Goal: Navigation & Orientation: Understand site structure

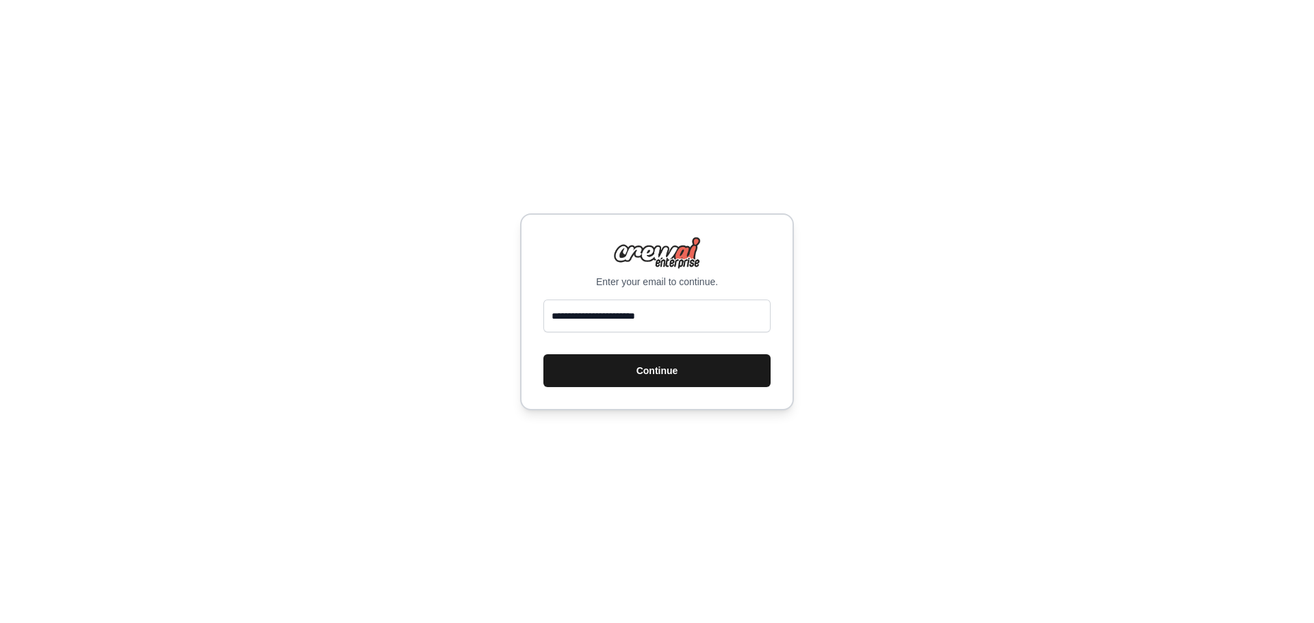
click at [595, 372] on button "Continue" at bounding box center [656, 370] width 227 height 33
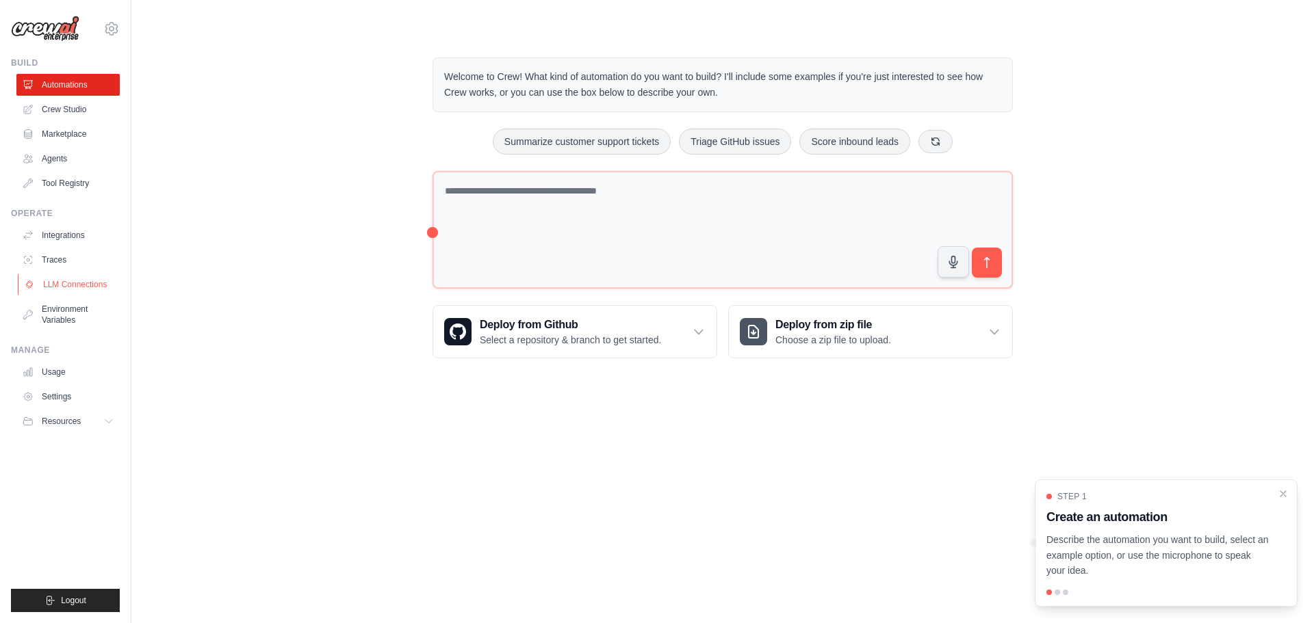
click at [54, 281] on link "LLM Connections" at bounding box center [69, 285] width 103 height 22
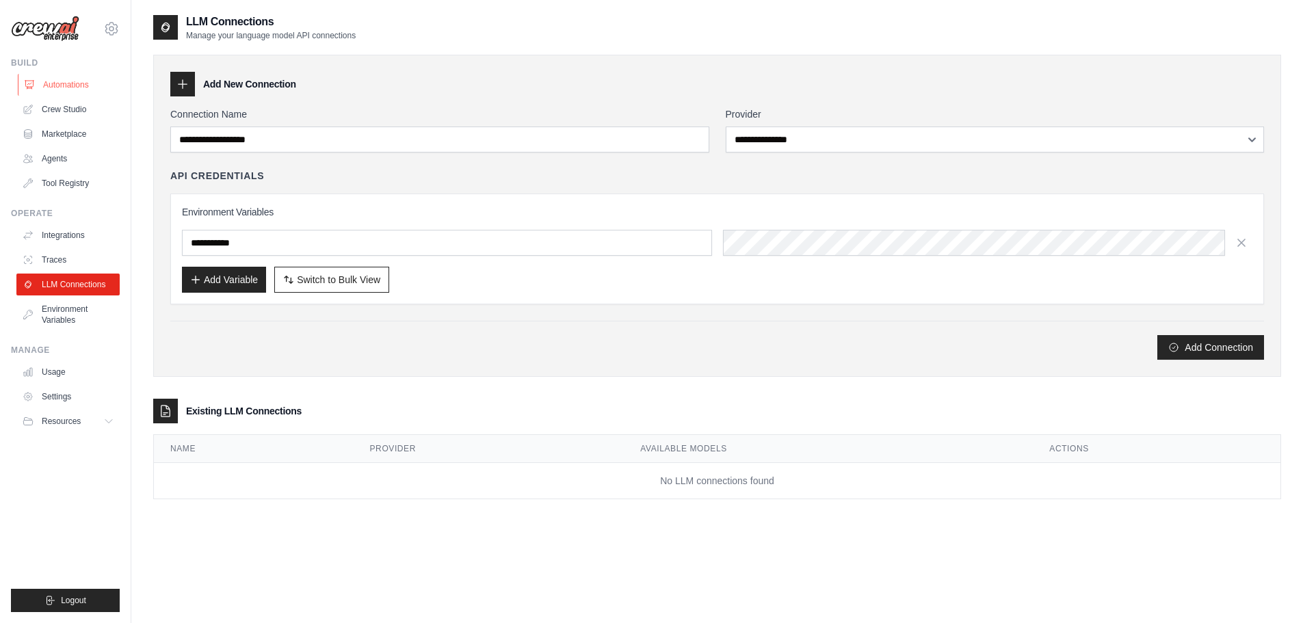
click at [62, 87] on link "Automations" at bounding box center [69, 85] width 103 height 22
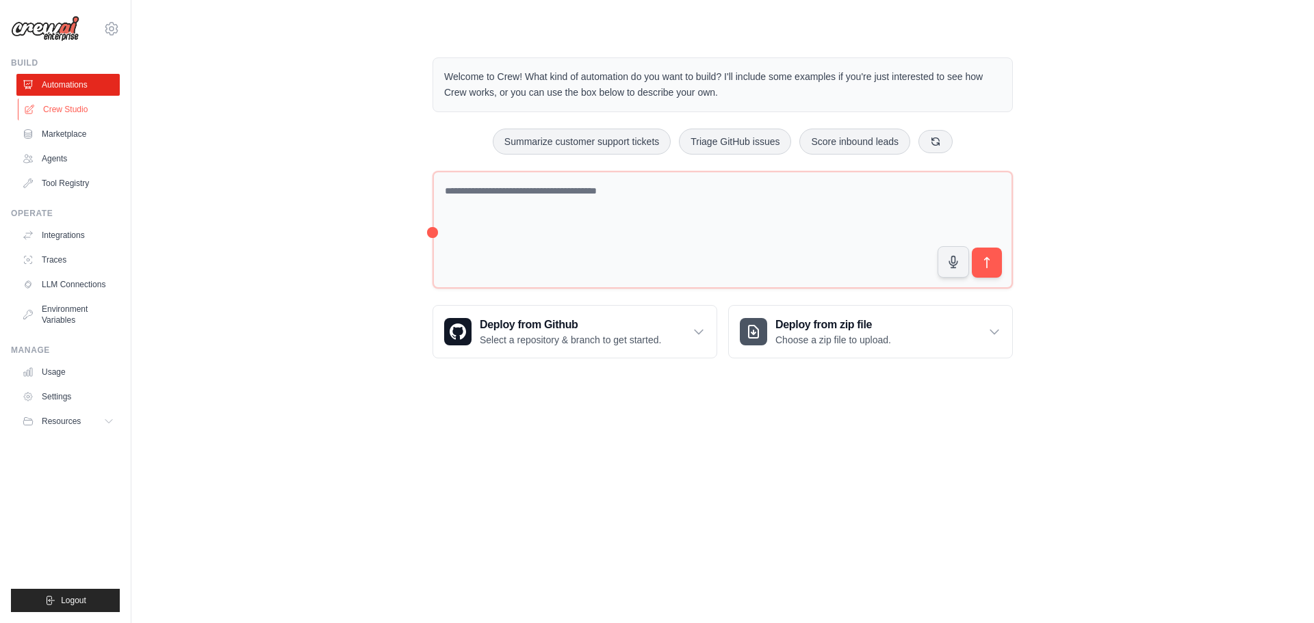
click at [70, 109] on link "Crew Studio" at bounding box center [69, 110] width 103 height 22
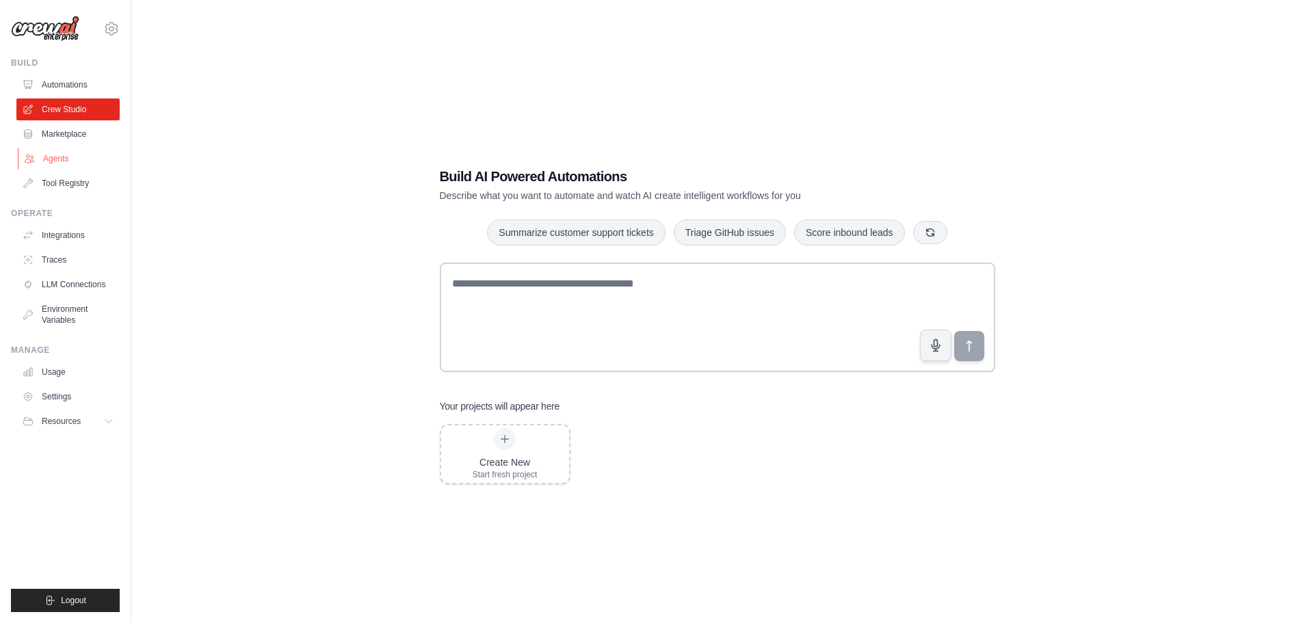
click at [62, 159] on link "Agents" at bounding box center [69, 159] width 103 height 22
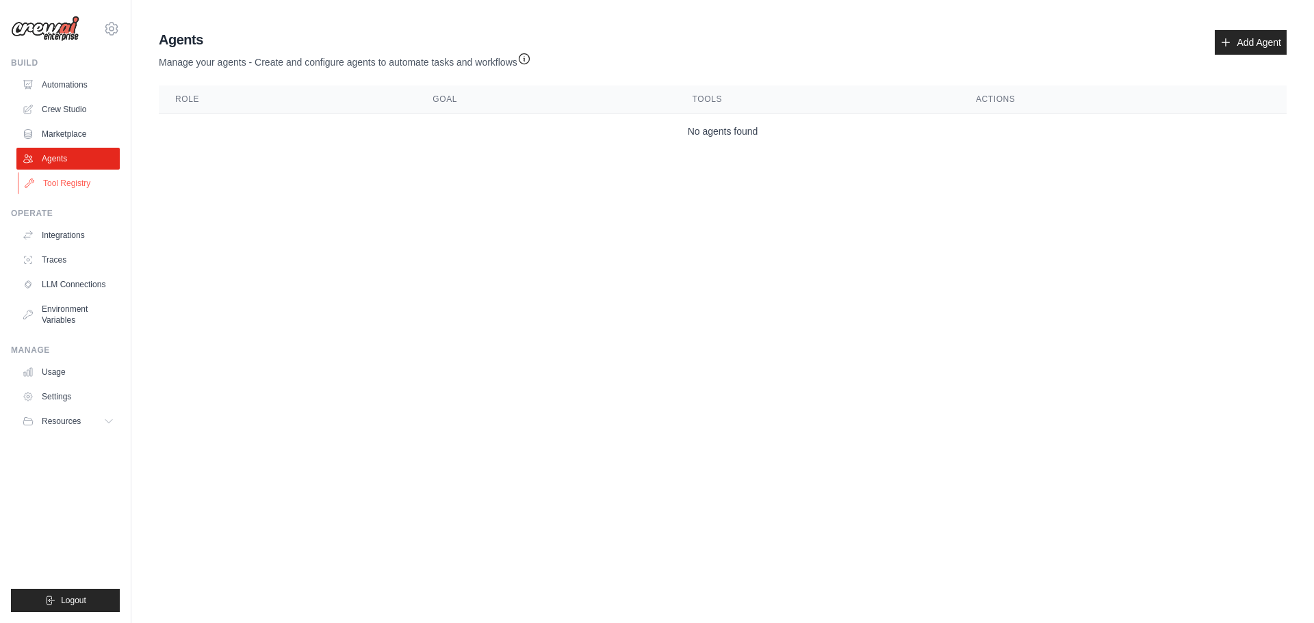
click at [79, 189] on link "Tool Registry" at bounding box center [69, 183] width 103 height 22
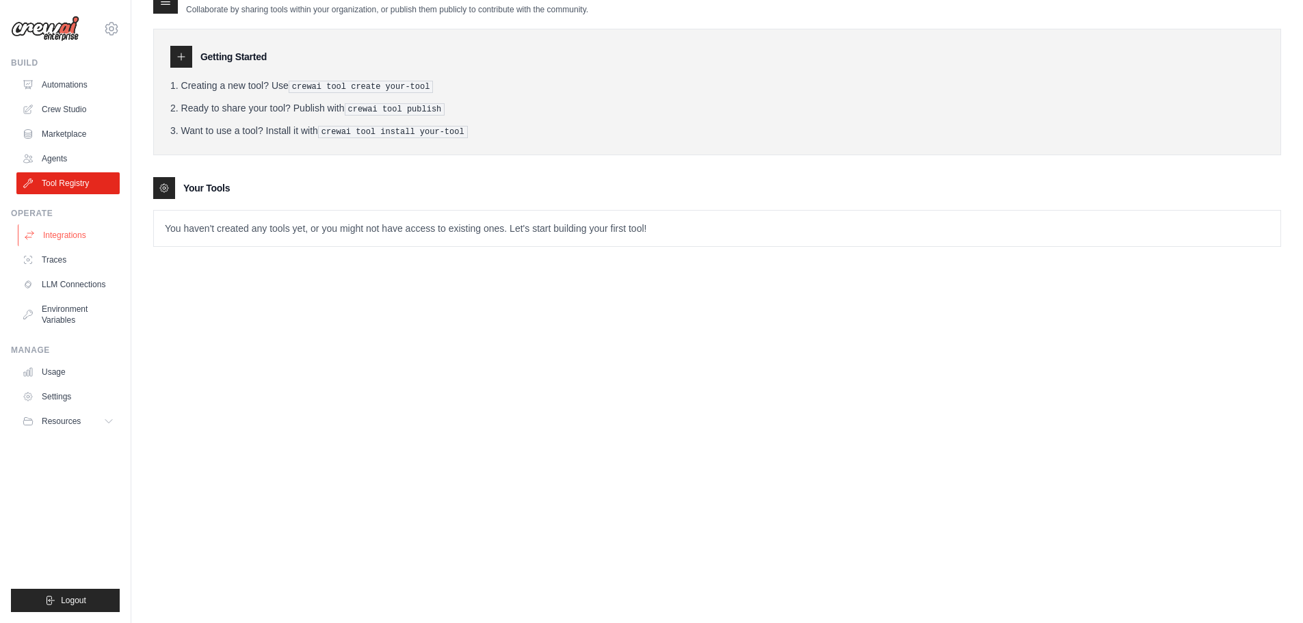
scroll to position [27, 0]
